Goal: Ask a question

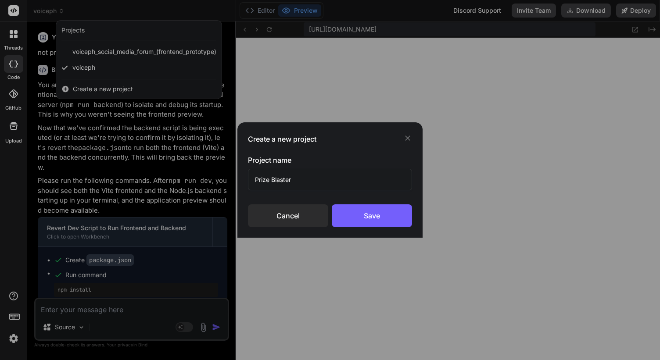
scroll to position [7412, 0]
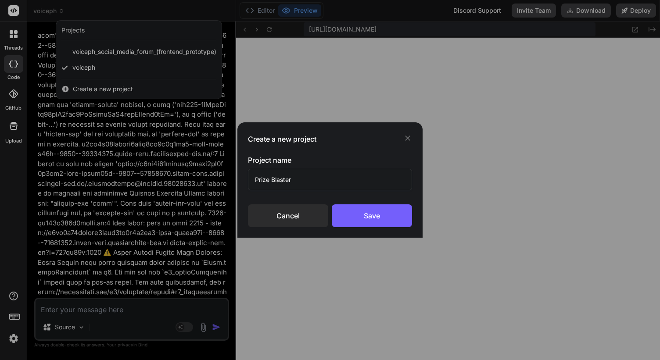
click at [16, 11] on div "Create a new project Project name Prize Blaster Cancel Save" at bounding box center [330, 180] width 660 height 360
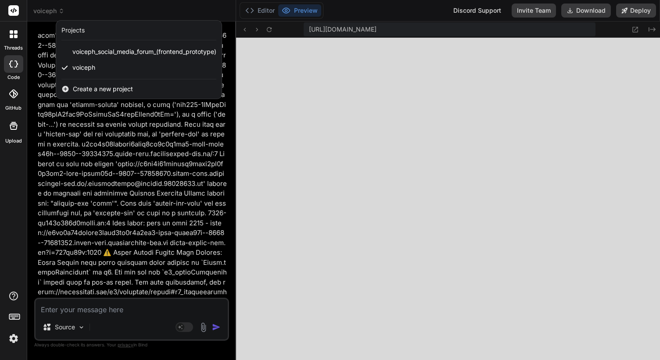
click at [16, 11] on icon at bounding box center [14, 10] width 7 height 5
click at [16, 36] on icon at bounding box center [16, 37] width 4 height 4
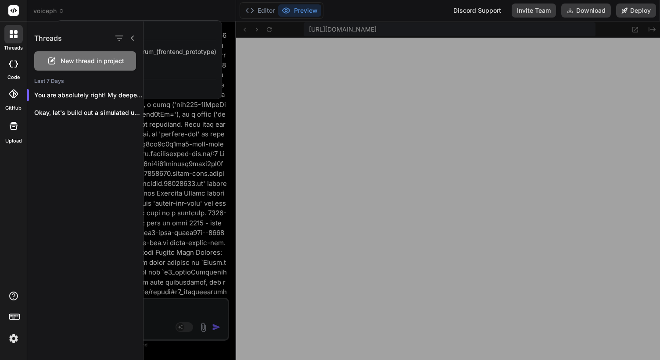
click at [89, 61] on span "New thread in project" at bounding box center [93, 61] width 64 height 9
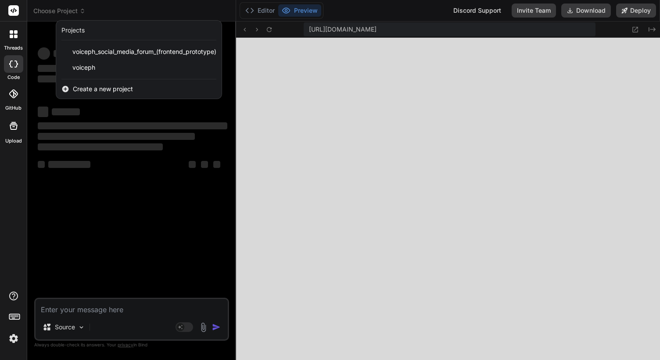
scroll to position [7487, 0]
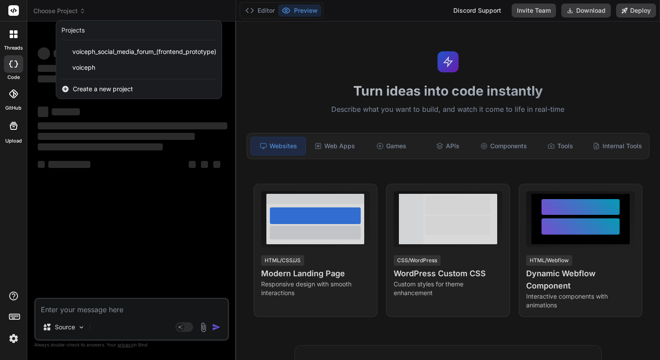
click at [17, 17] on div at bounding box center [13, 11] width 27 height 22
click at [12, 7] on rect at bounding box center [13, 10] width 11 height 11
click at [17, 58] on div at bounding box center [13, 64] width 19 height 18
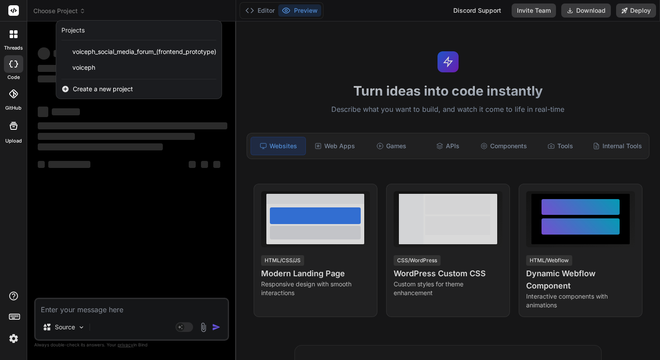
type textarea "x"
click at [15, 28] on div at bounding box center [13, 34] width 18 height 18
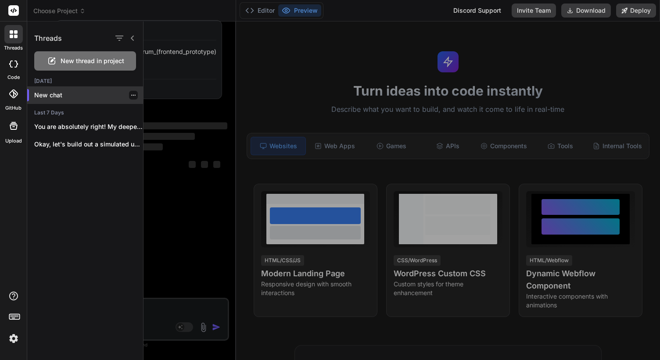
click at [57, 97] on p "New chat" at bounding box center [88, 95] width 109 height 9
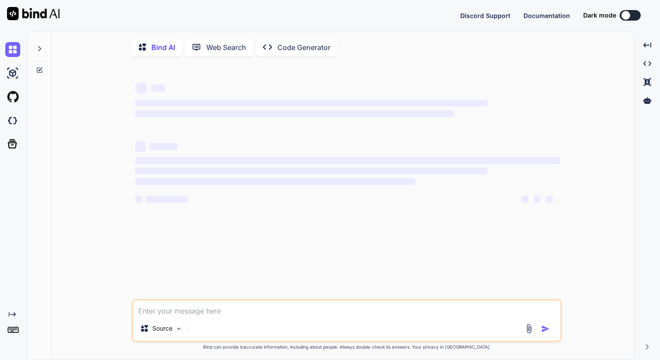
type textarea "x"
click at [205, 304] on textarea at bounding box center [346, 309] width 427 height 16
type textarea "01:53:48.088 Running build in Washington, D.C., USA (East) – iad1 01:53:48.088 …"
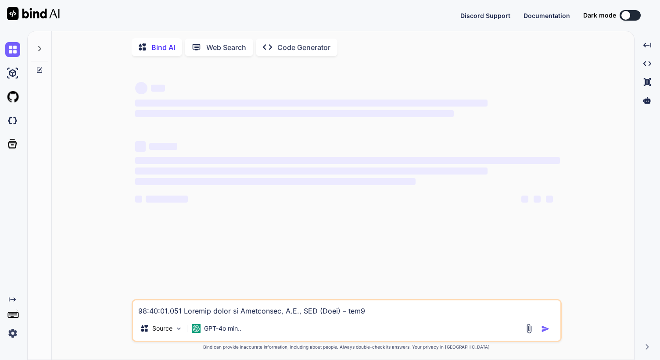
scroll to position [274, 0]
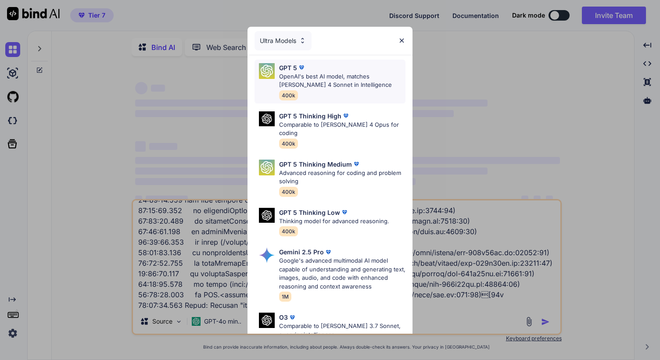
type textarea "x"
type textarea "01:53:48.088 Running build in Washington, D.C., USA (East) – iad1 01:53:48.088 …"
click at [359, 82] on p "OpenAI's best AI model, matches Claude 4 Sonnet in Intelligence" at bounding box center [342, 80] width 126 height 17
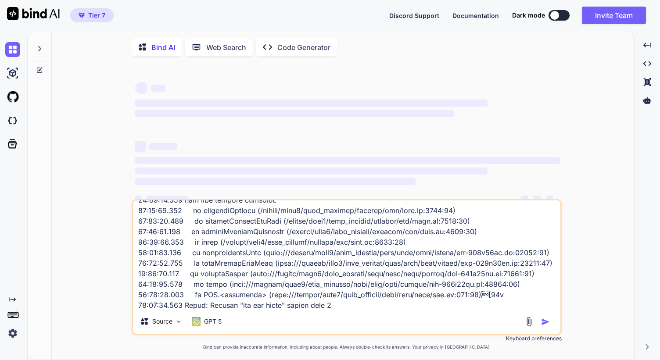
type textarea "x"
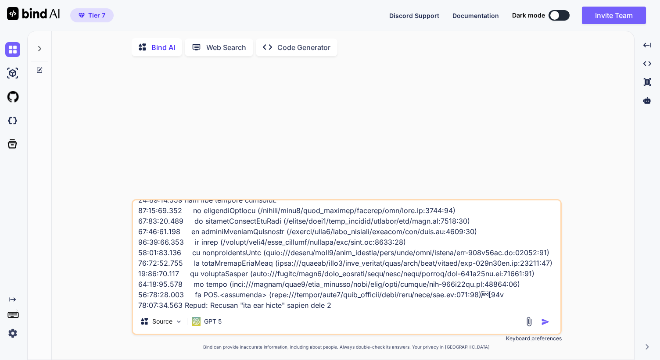
click at [545, 325] on img "button" at bounding box center [545, 322] width 9 height 9
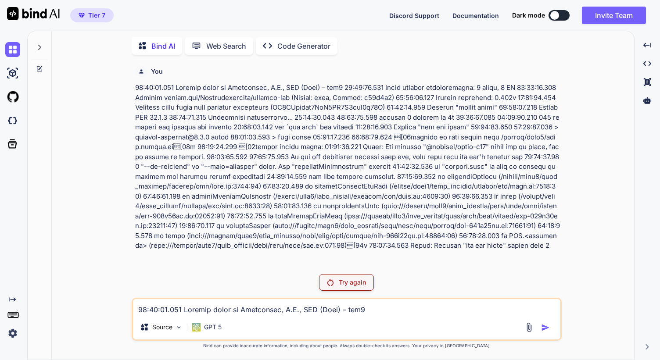
click at [348, 275] on div "Try again" at bounding box center [346, 282] width 55 height 17
click at [211, 326] on p "GPT 5" at bounding box center [213, 327] width 18 height 9
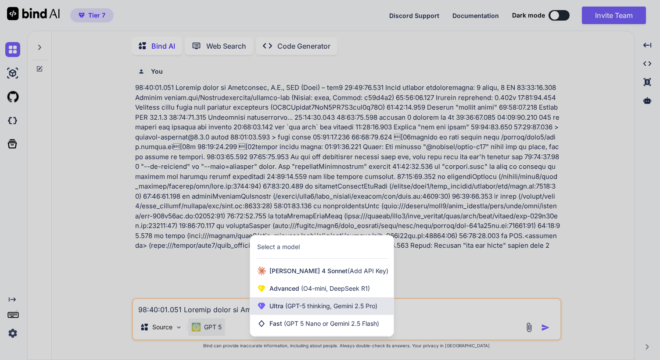
click at [310, 311] on div "Ultra (GPT-5 thinking, Gemini 2.5 Pro)" at bounding box center [321, 307] width 143 height 18
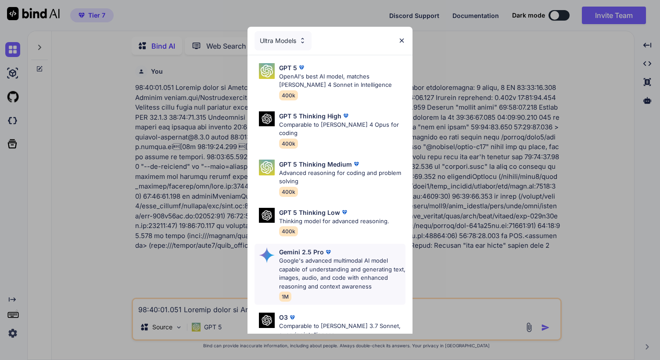
click at [323, 258] on p "Google's advanced multimodal AI model capable of understanding and generating t…" at bounding box center [342, 274] width 126 height 34
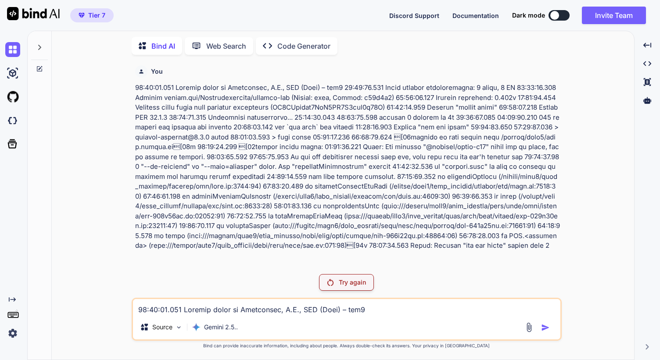
click at [333, 277] on div "Try again" at bounding box center [346, 282] width 55 height 17
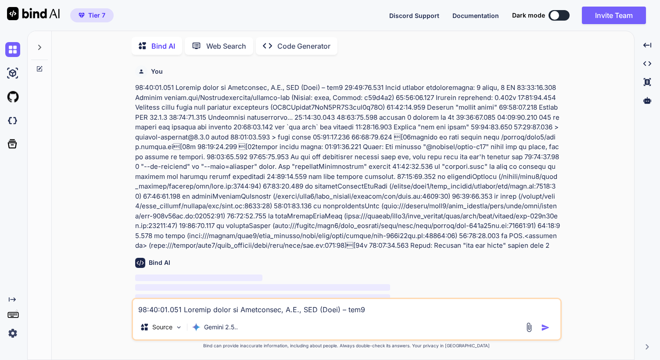
click at [186, 310] on textarea at bounding box center [346, 307] width 427 height 16
paste textarea "01:53:48.088 Running build in Washington, D.C., USA (East) – iad1 01:53:48.088 …"
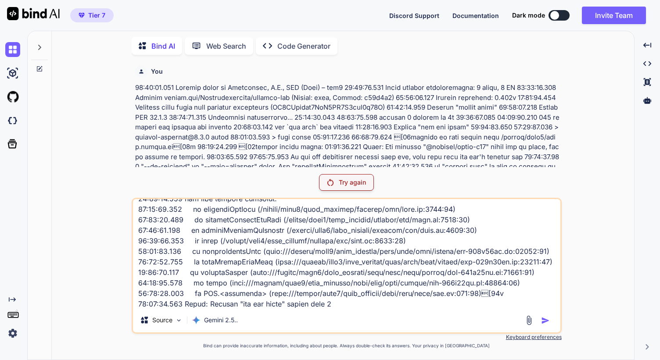
scroll to position [285, 0]
type textarea "01:53:48.088 Running build in Washington, D.C., USA (East) – iad1 01:53:48.088 …"
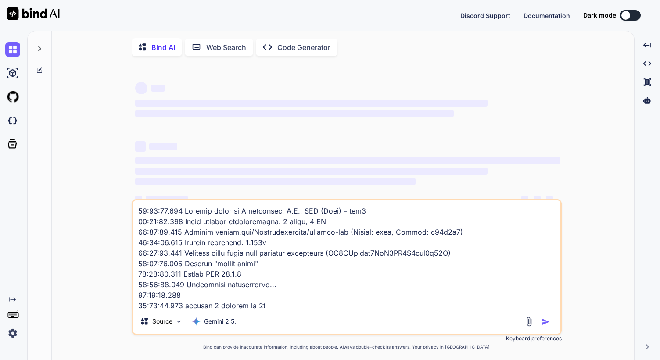
type textarea "x"
click at [39, 69] on icon at bounding box center [40, 69] width 4 height 4
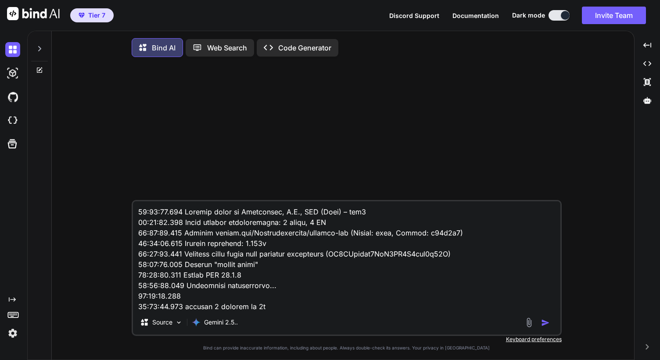
click at [560, 13] on button at bounding box center [559, 15] width 21 height 11
click at [557, 16] on button at bounding box center [559, 15] width 21 height 11
click at [545, 327] on img "button" at bounding box center [545, 323] width 9 height 9
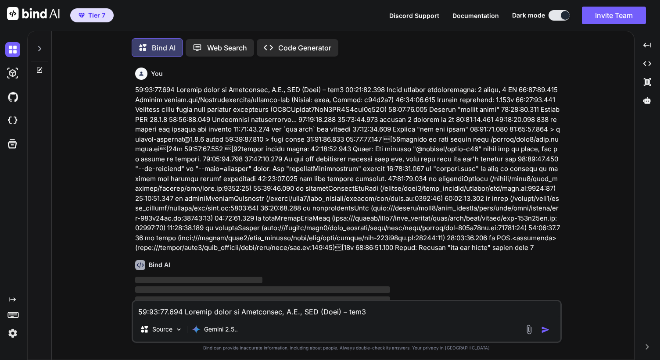
scroll to position [4, 0]
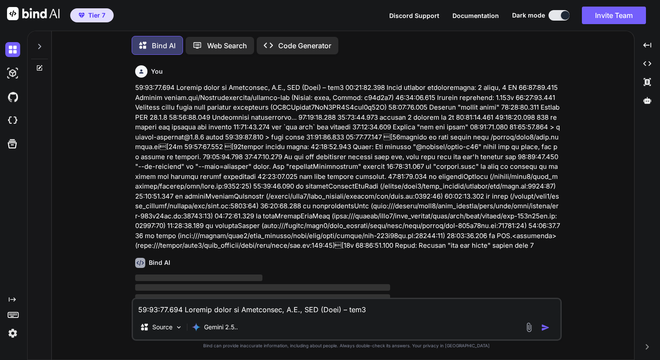
click at [556, 7] on div "Discord Support Documentation Dark mode Invite Team Created with Pixso." at bounding box center [521, 16] width 264 height 18
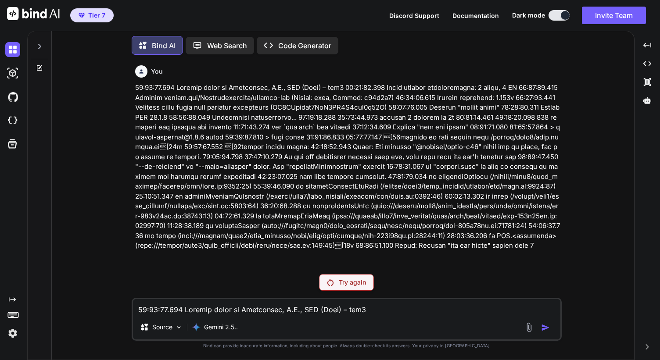
click at [556, 16] on button at bounding box center [559, 15] width 21 height 11
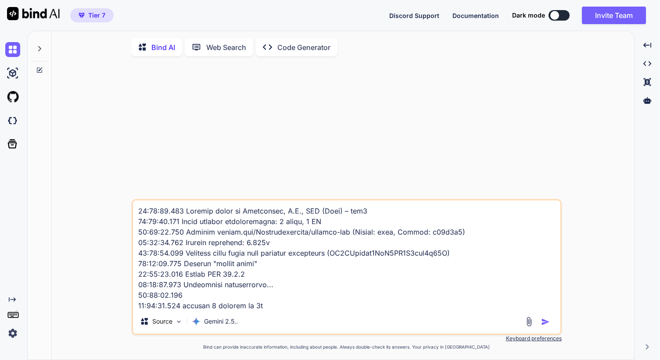
click at [208, 48] on p "Web Search" at bounding box center [226, 47] width 40 height 11
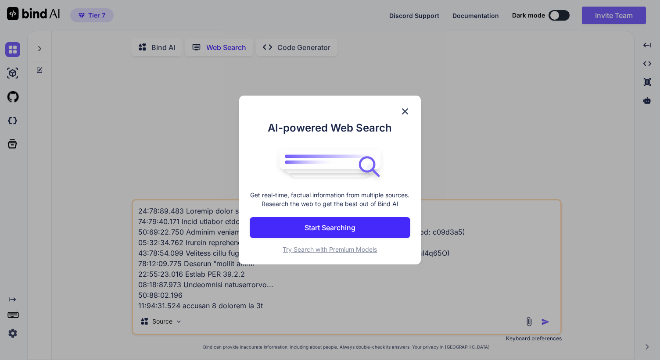
scroll to position [4, 0]
click at [405, 109] on img at bounding box center [405, 111] width 11 height 11
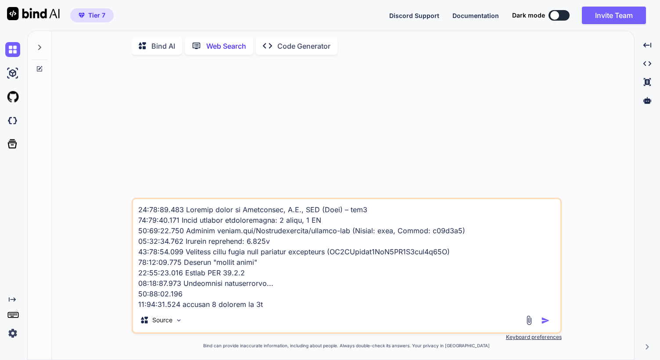
click at [283, 38] on div "Created with Pixso. Code Generator" at bounding box center [297, 46] width 82 height 18
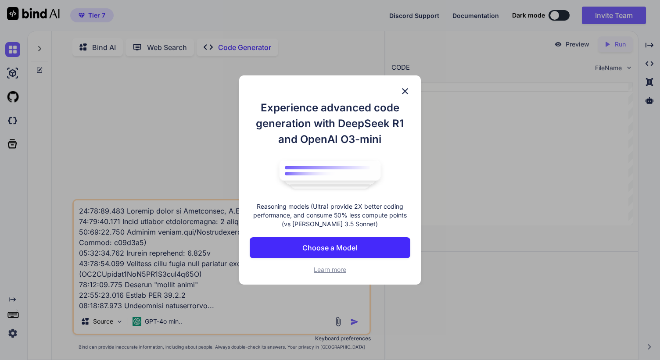
click at [400, 90] on img at bounding box center [405, 91] width 11 height 11
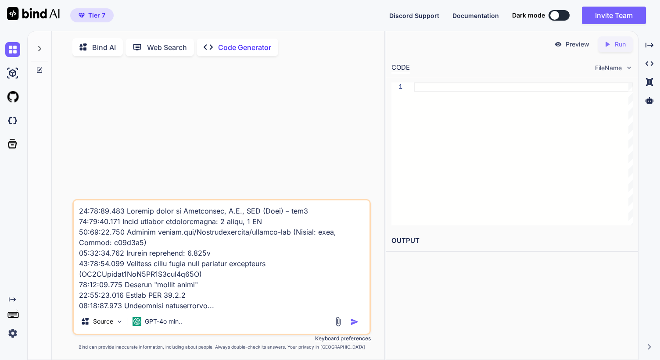
click at [79, 209] on textarea at bounding box center [222, 255] width 296 height 109
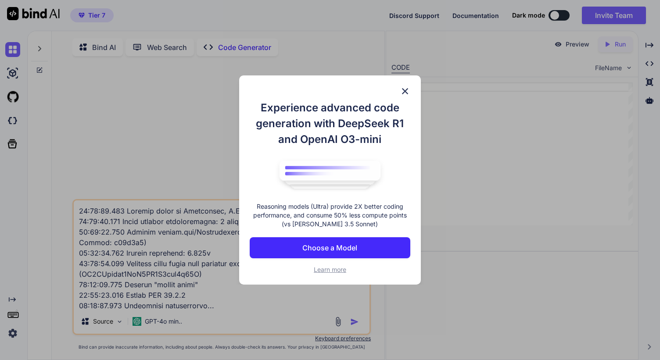
click at [406, 88] on img at bounding box center [405, 91] width 11 height 11
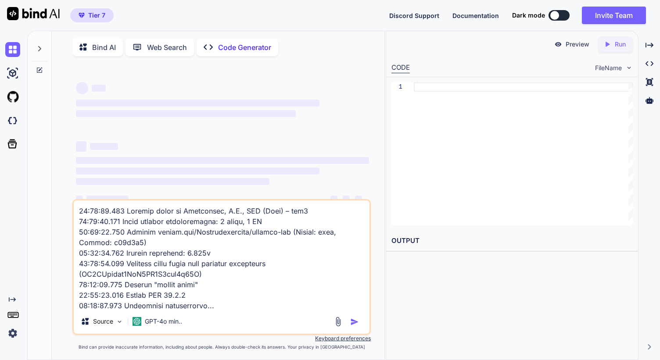
click at [173, 214] on textarea at bounding box center [222, 255] width 296 height 109
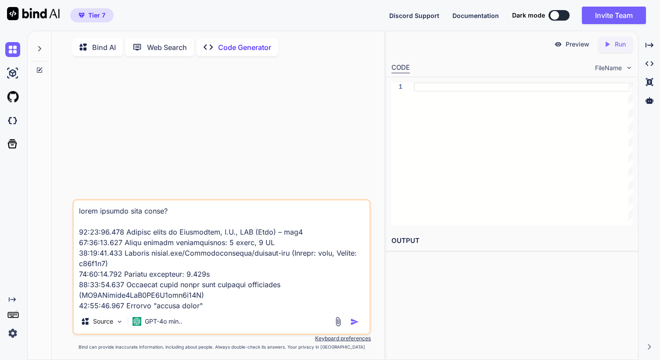
type textarea "lorem ipsumdo sita conse? 55:59:07.454 Adipisc elits do Eiusmodtem, I.U., LAB (…"
click at [91, 46] on icon at bounding box center [85, 47] width 13 height 11
click at [353, 324] on img "button" at bounding box center [354, 322] width 9 height 9
